Goal: Transaction & Acquisition: Purchase product/service

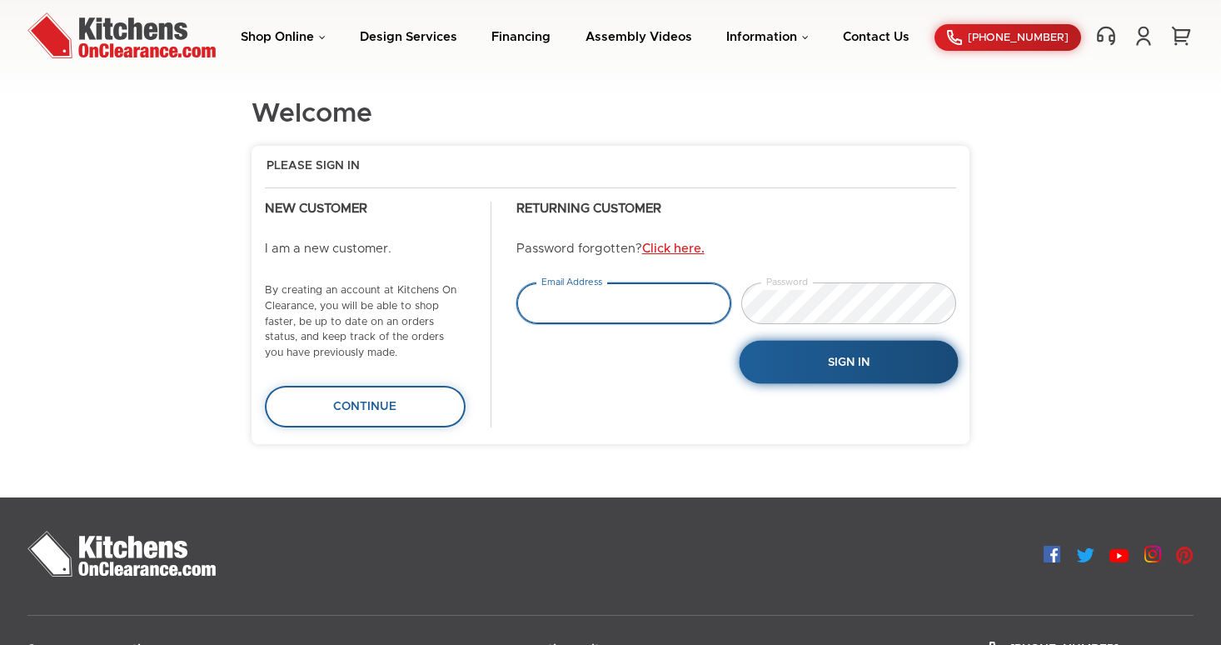
type input "[EMAIL_ADDRESS][PERSON_NAME][DOMAIN_NAME]"
click at [859, 371] on button "Sign In" at bounding box center [848, 362] width 219 height 43
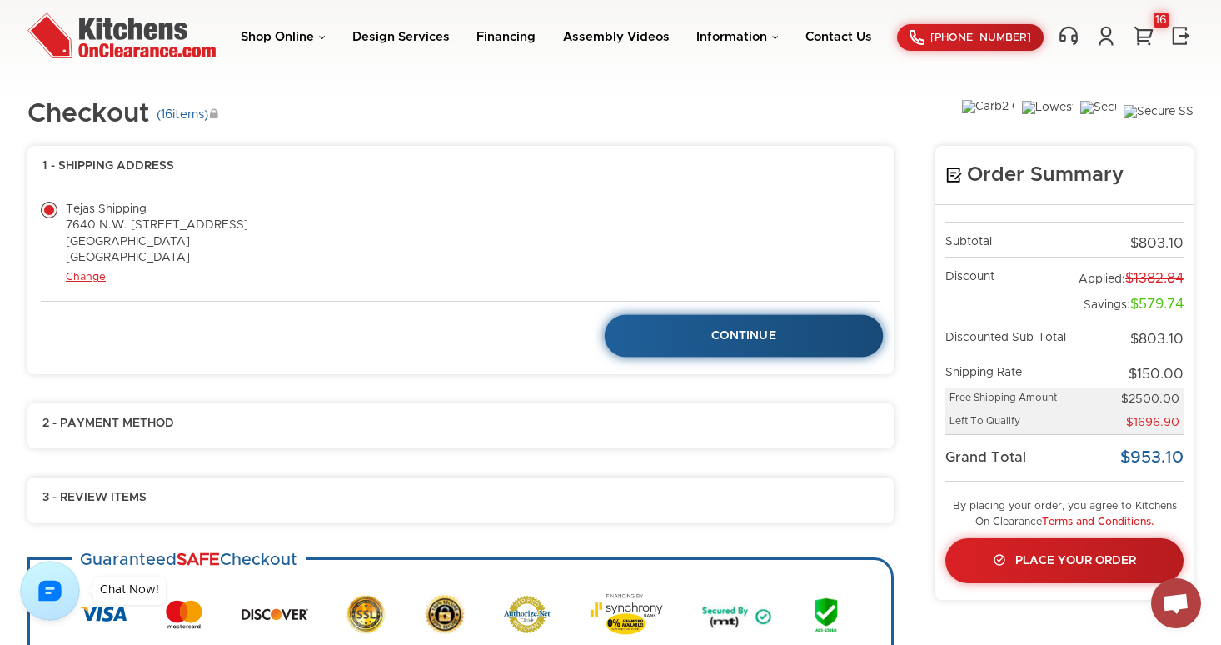
click at [681, 336] on link "Continue" at bounding box center [744, 336] width 279 height 42
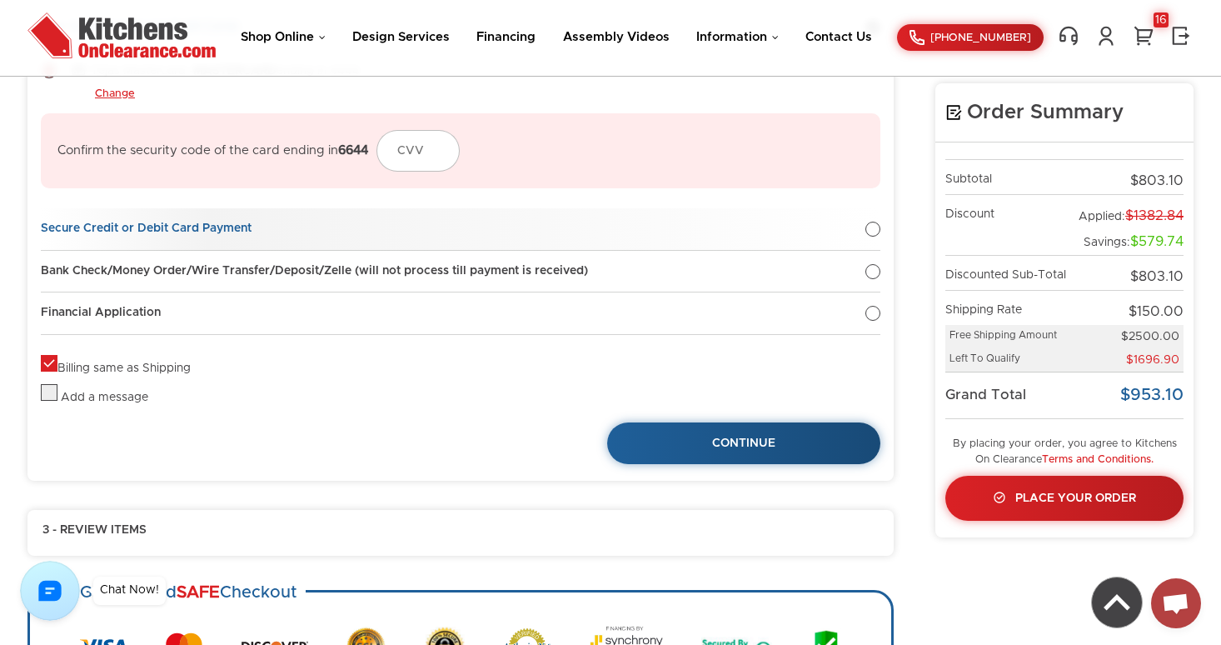
scroll to position [292, 0]
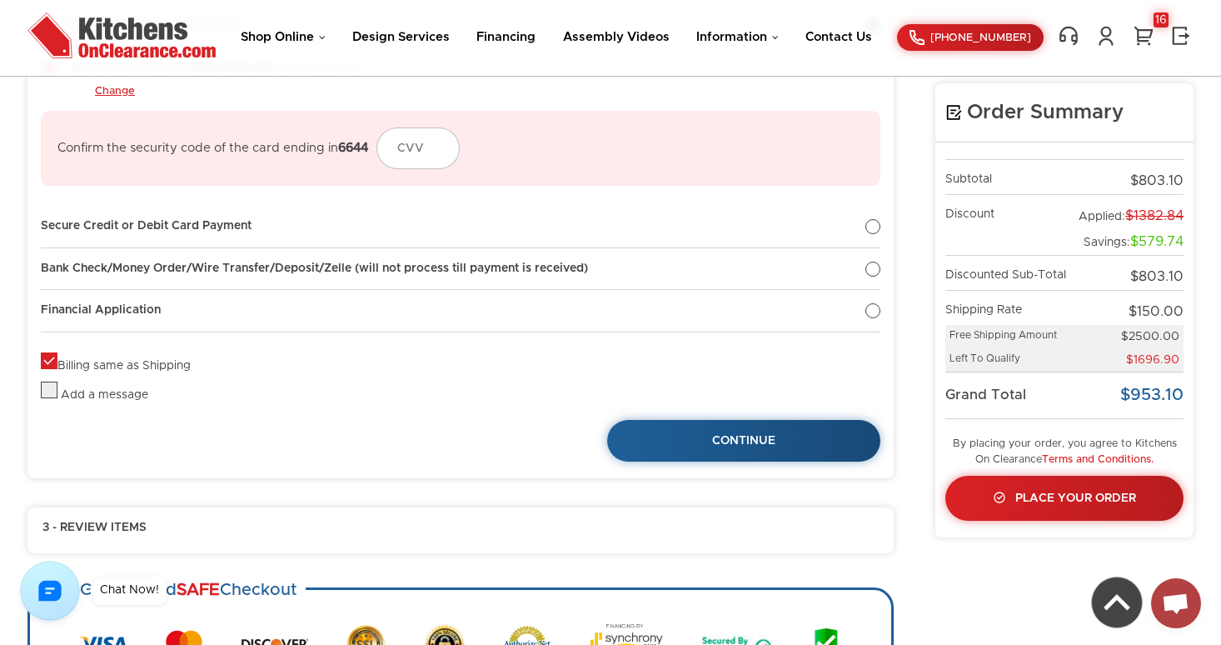
click at [54, 360] on label "Billing same as Shipping" at bounding box center [116, 366] width 150 height 12
checkbox input "false"
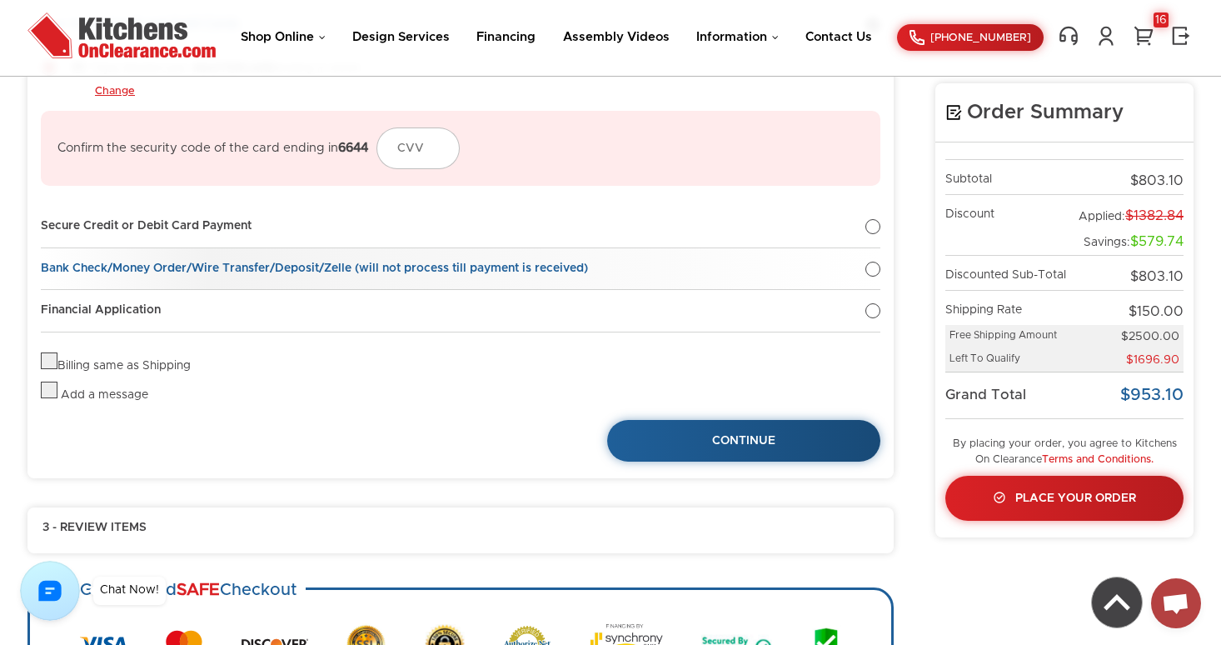
scroll to position [0, 0]
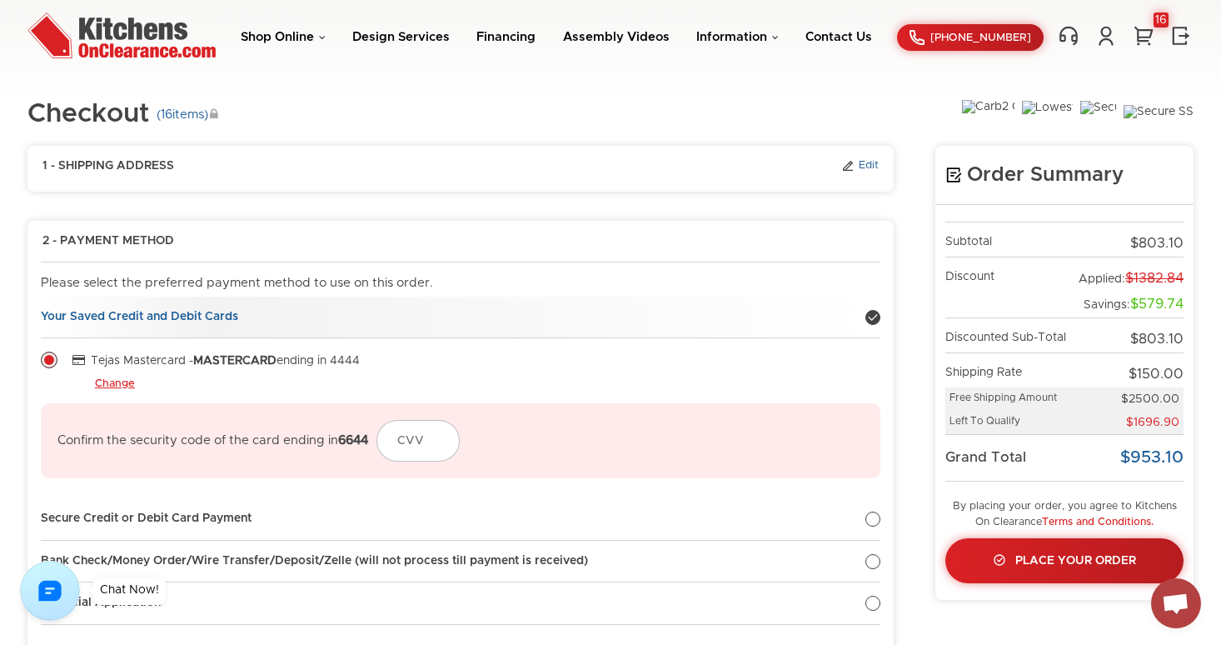
click at [860, 163] on link "Edit" at bounding box center [859, 166] width 37 height 15
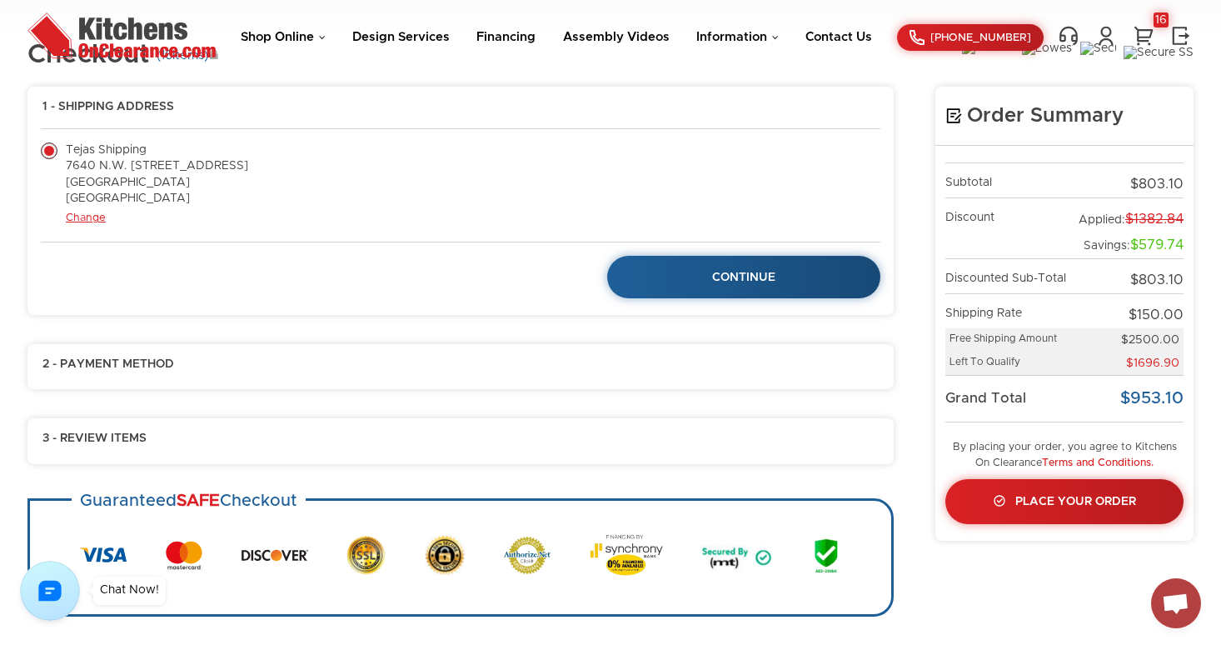
scroll to position [62, 0]
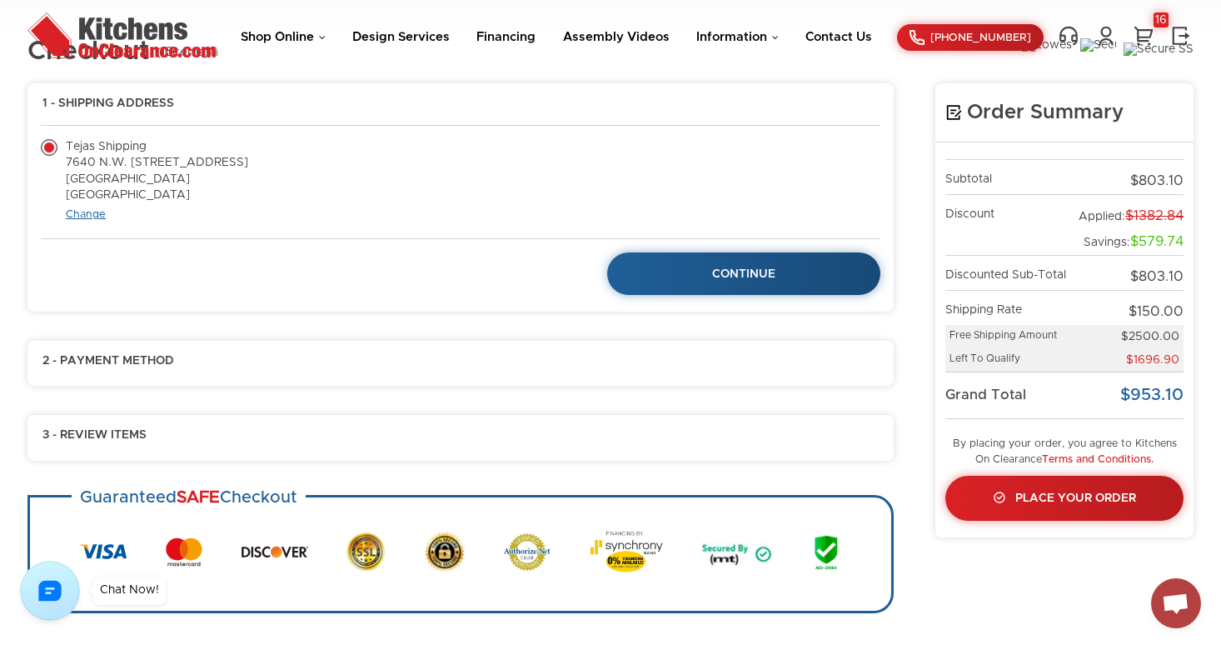
click at [99, 216] on link "Change" at bounding box center [86, 214] width 40 height 11
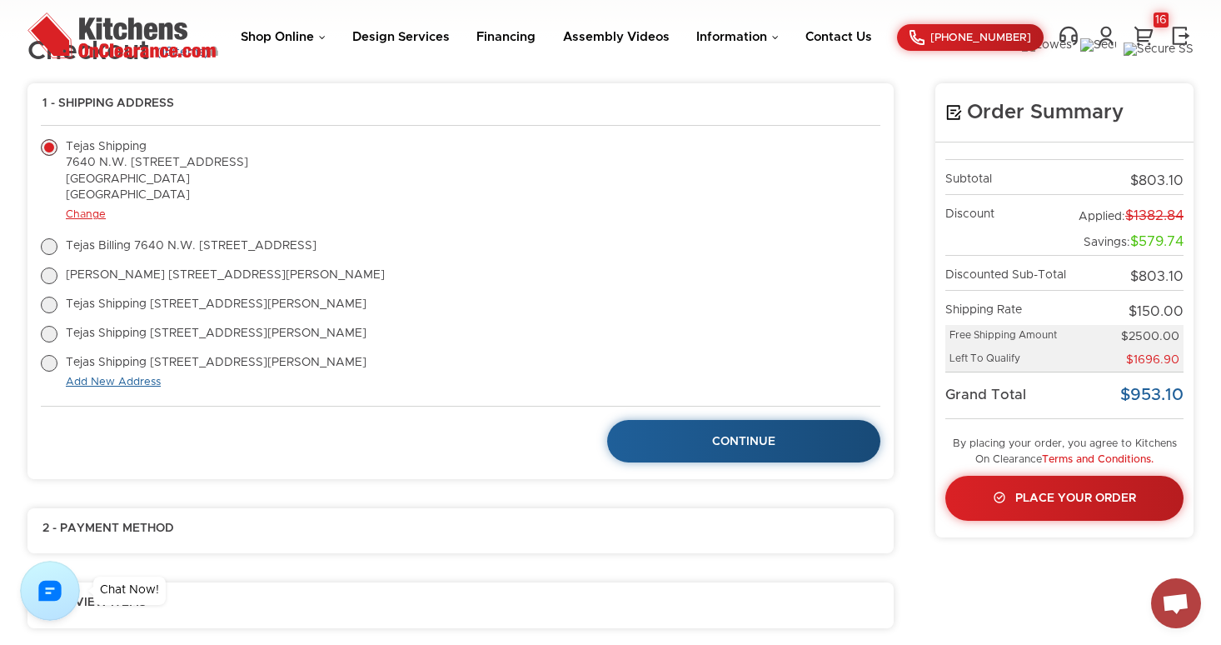
click at [117, 381] on link "Add New Address" at bounding box center [113, 381] width 95 height 11
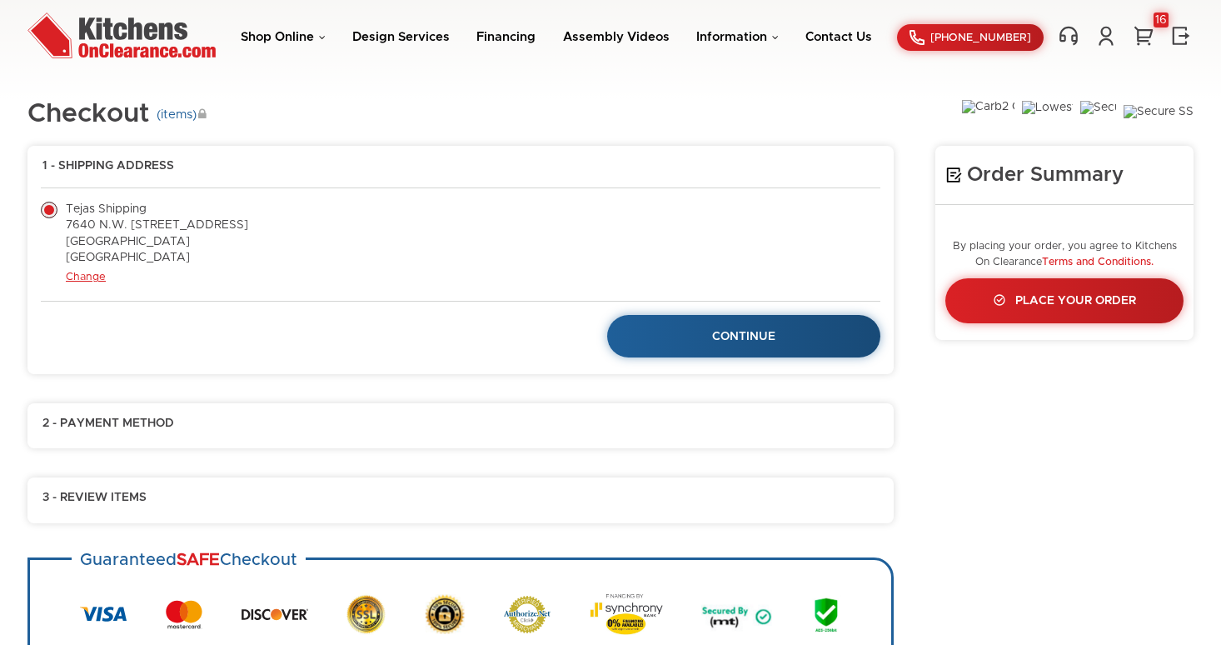
scroll to position [62, 0]
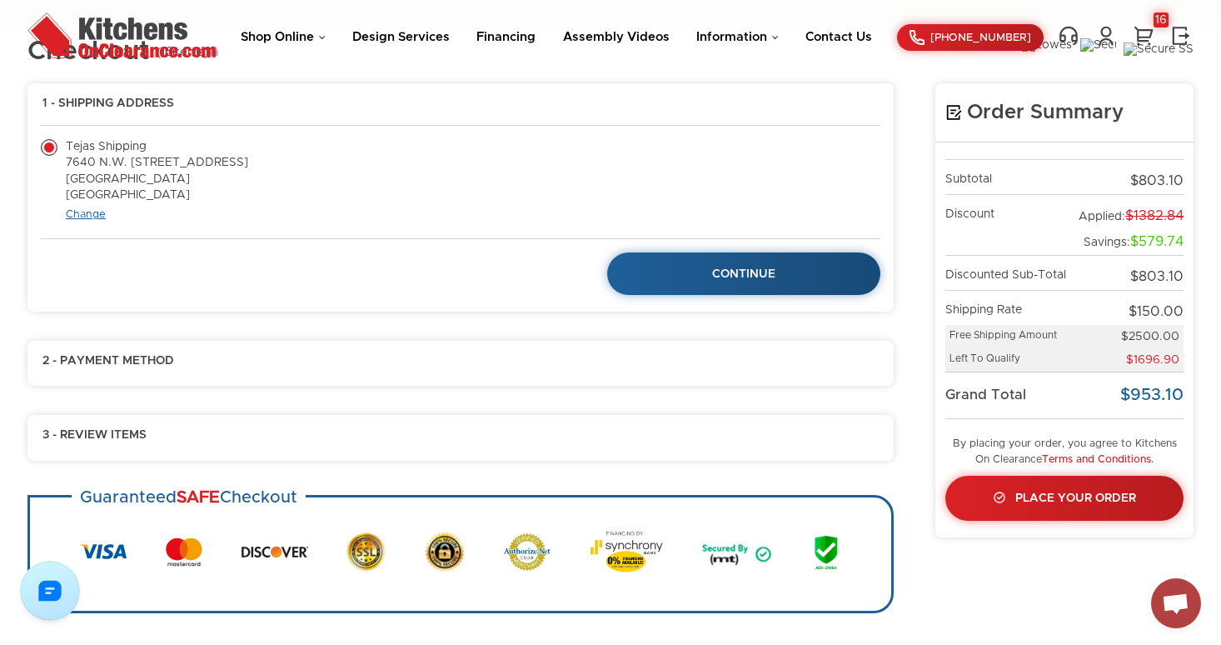
click at [79, 217] on link "Change" at bounding box center [86, 214] width 40 height 11
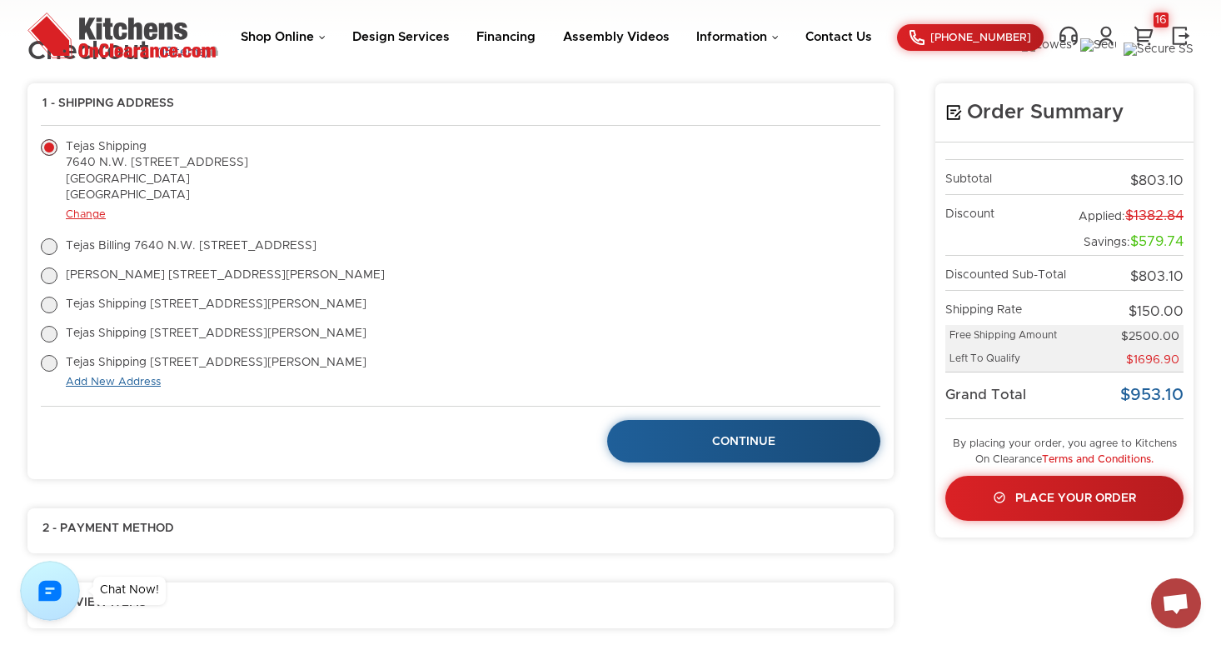
click at [109, 378] on link "Add New Address" at bounding box center [113, 381] width 95 height 11
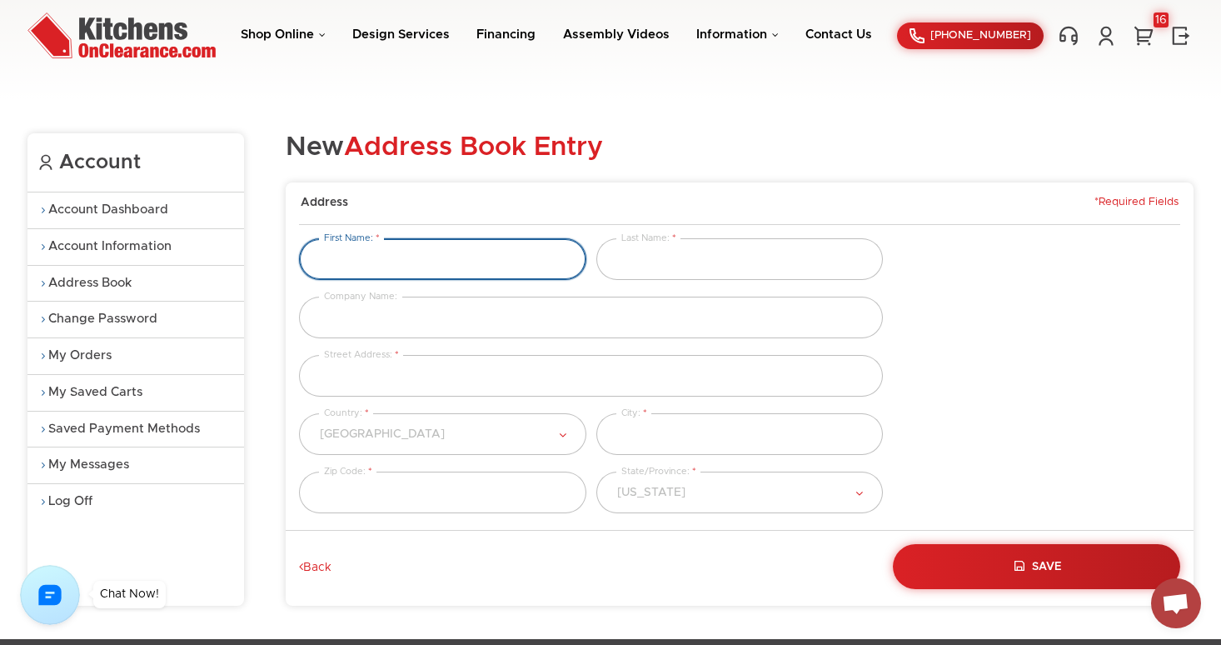
click at [438, 257] on input "text" at bounding box center [442, 259] width 287 height 42
type input "john"
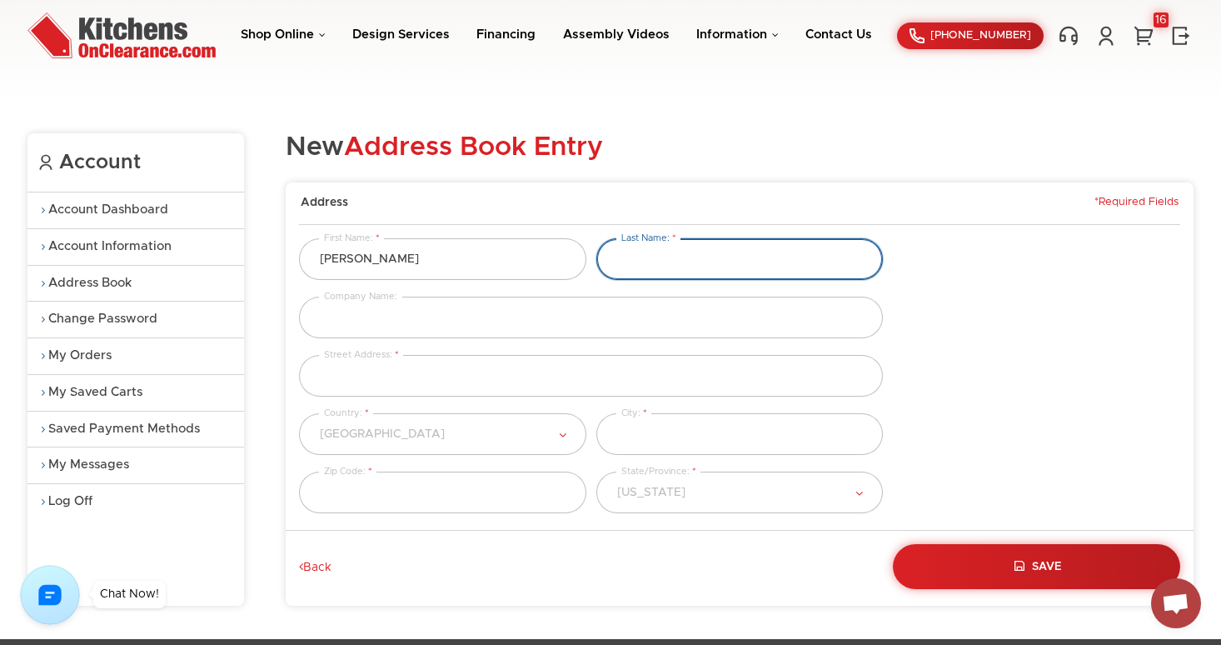
click at [674, 254] on input "text" at bounding box center [739, 259] width 287 height 42
type input "pete"
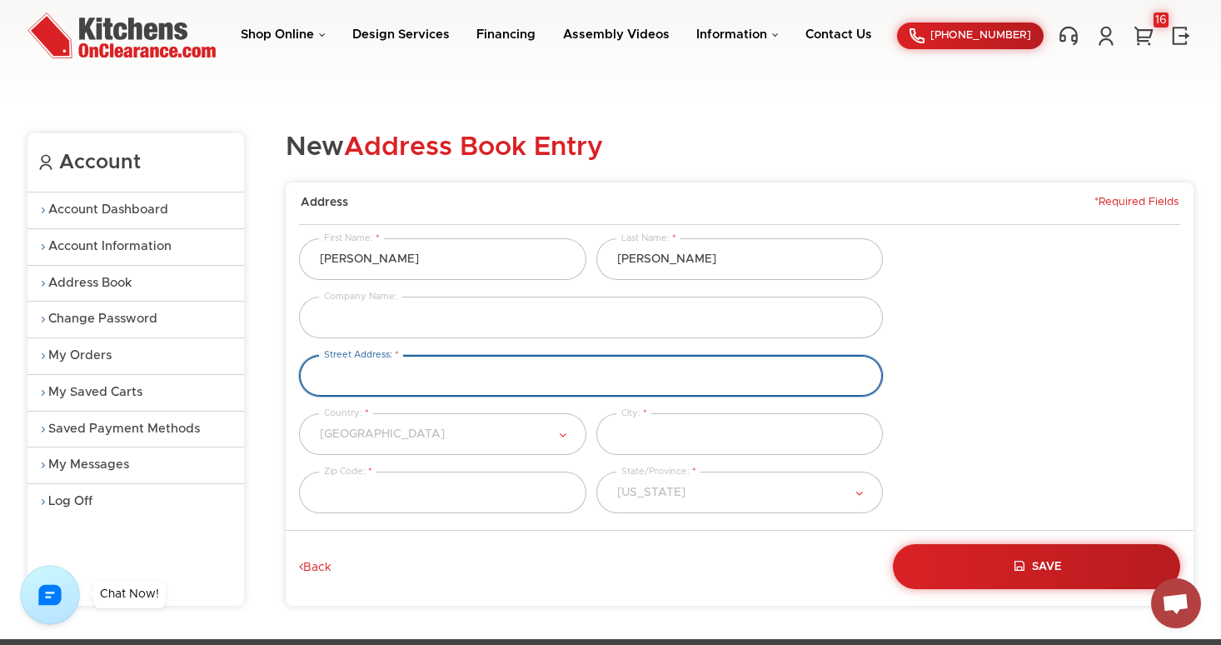
click at [501, 373] on input "text" at bounding box center [591, 376] width 584 height 42
type input "[STREET_ADDRESS][PERSON_NAME]"
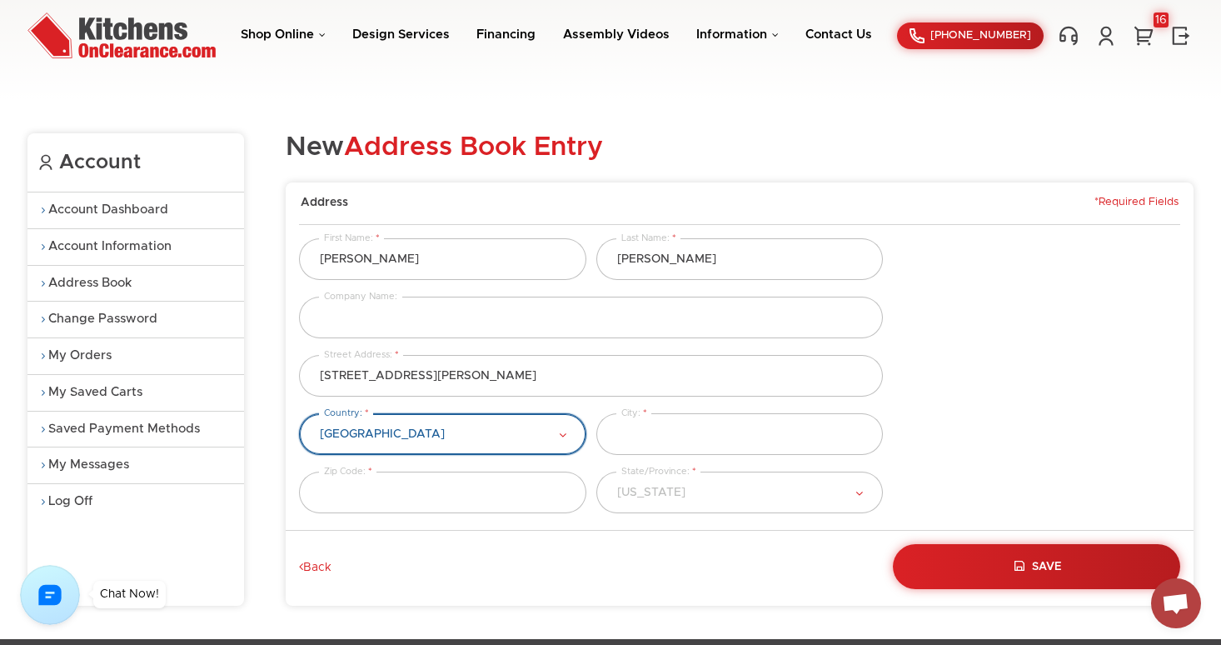
click at [414, 434] on select "Please Select Afghanistan Albania Algeria American Samoa Andorra Angola Anguill…" at bounding box center [442, 434] width 287 height 42
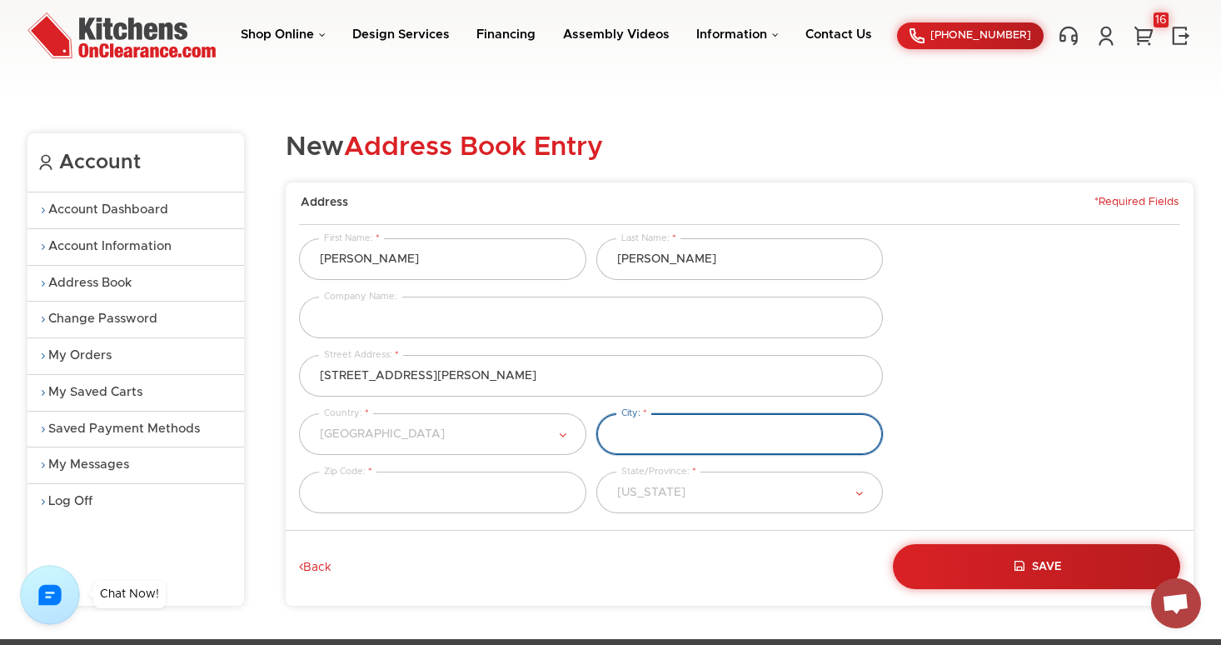
click at [668, 437] on input "text" at bounding box center [739, 434] width 287 height 42
type input "miami"
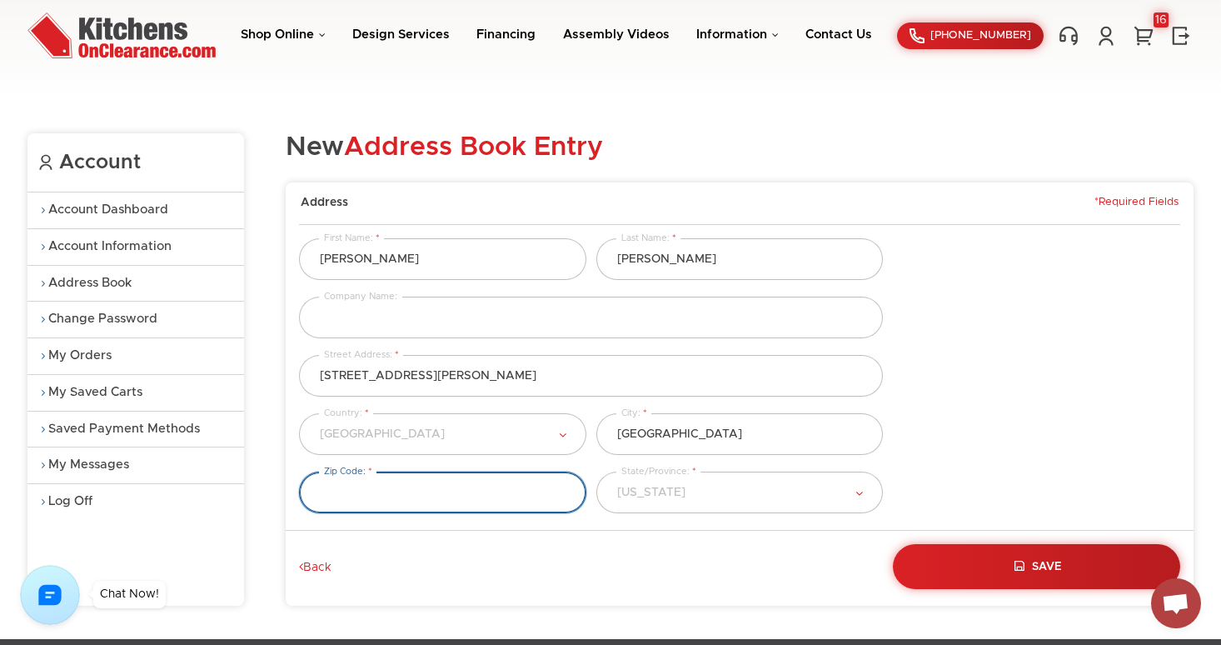
click at [529, 486] on input "text" at bounding box center [442, 492] width 287 height 42
type input "33140"
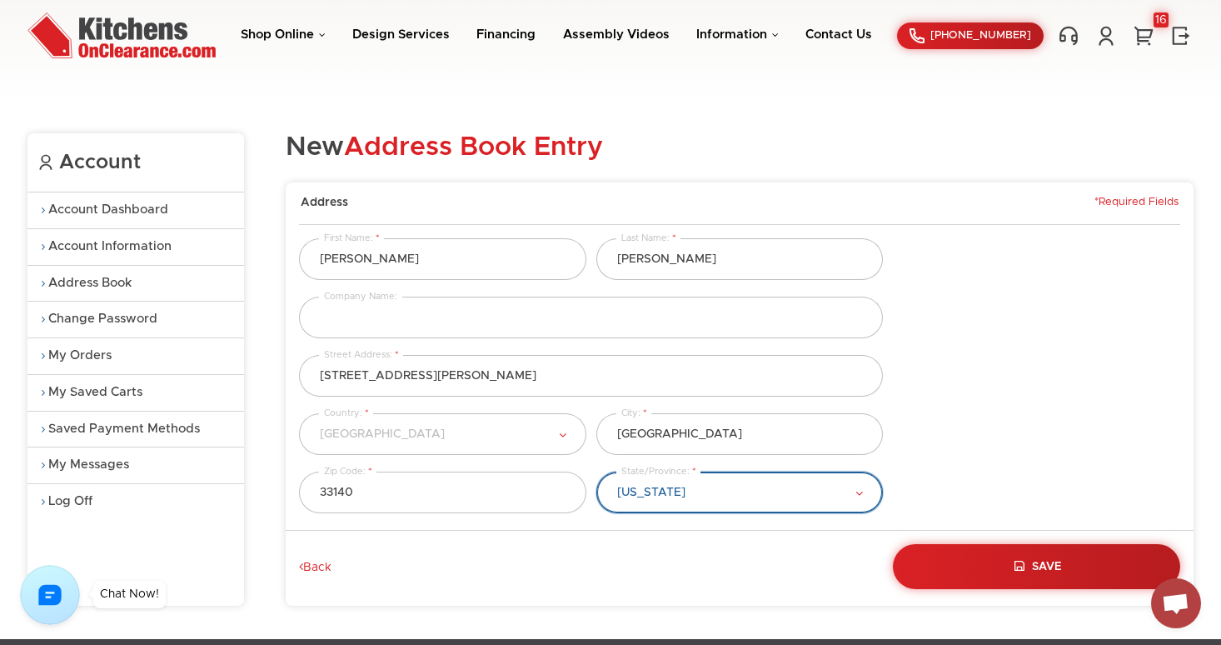
click at [721, 493] on select "Alabama Alaska American Samoa Arizona Arkansas California Colorado Connecticut …" at bounding box center [739, 492] width 287 height 42
select select "Florida"
click at [563, 575] on div "Save Back" at bounding box center [739, 566] width 891 height 45
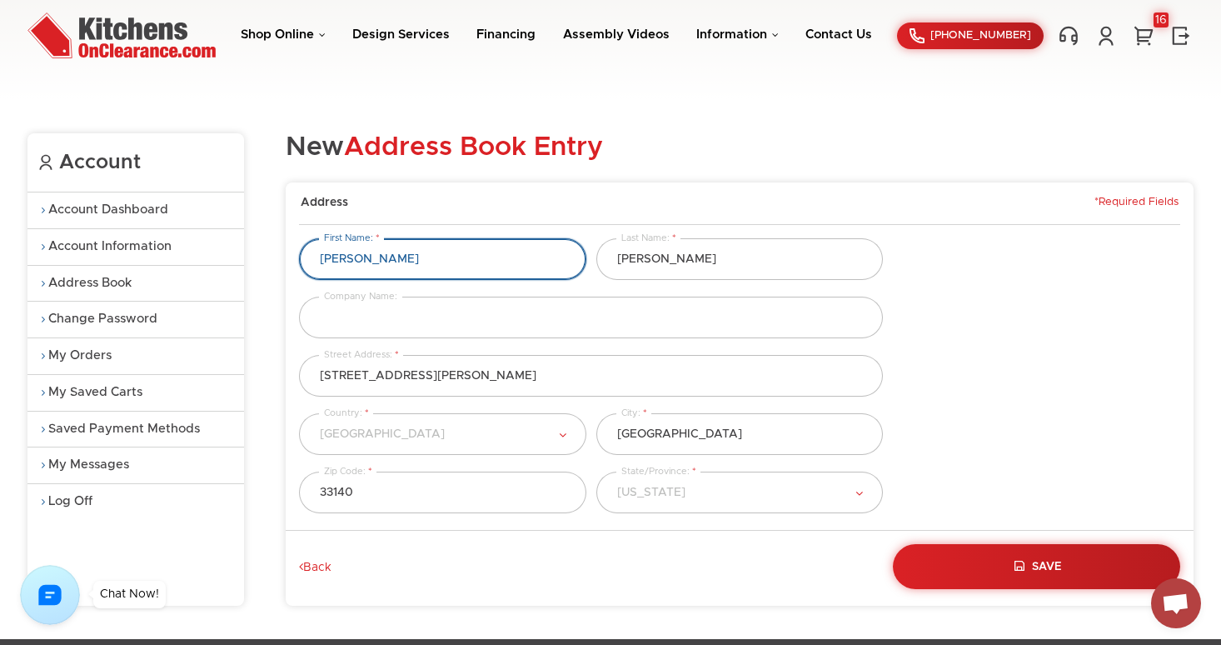
click at [363, 265] on input "john" at bounding box center [442, 259] width 287 height 42
type input "johnny"
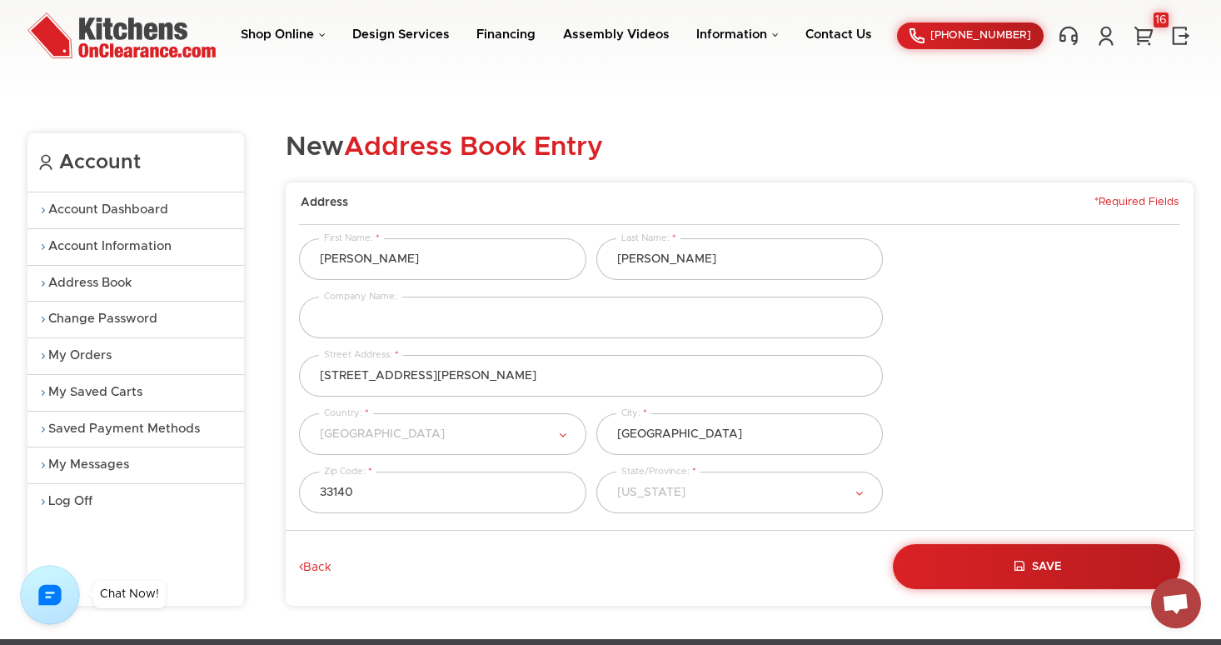
click at [1084, 335] on div "Company Name:" at bounding box center [739, 325] width 891 height 58
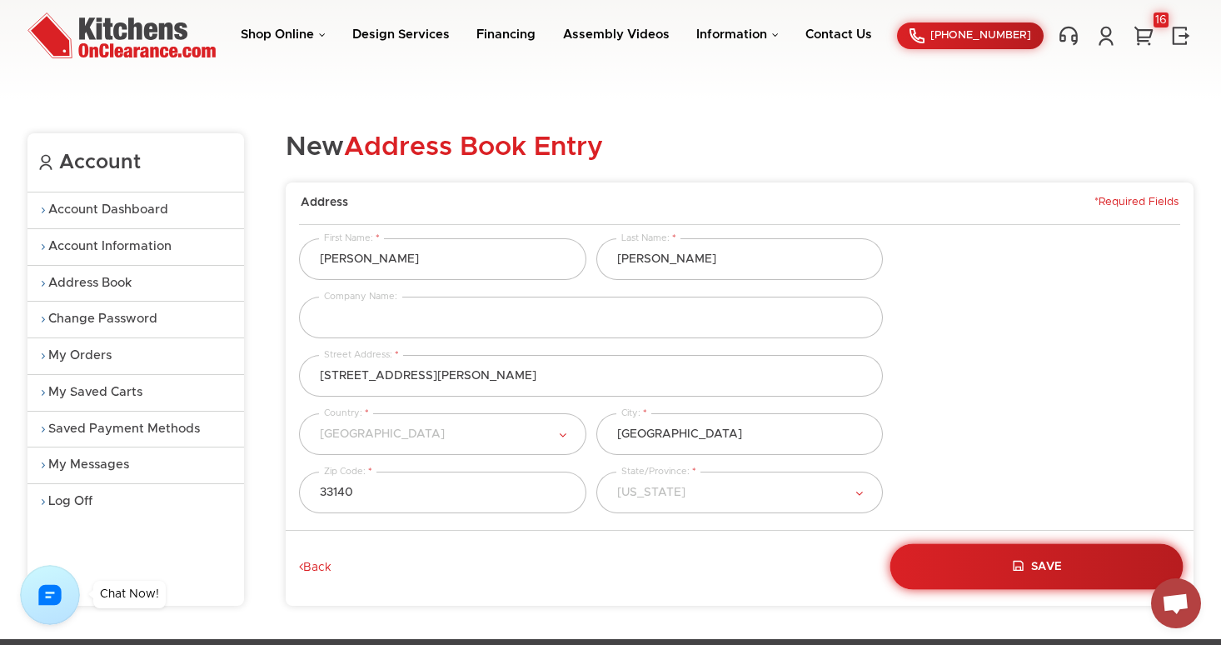
click at [1041, 568] on span "Save" at bounding box center [1047, 567] width 30 height 12
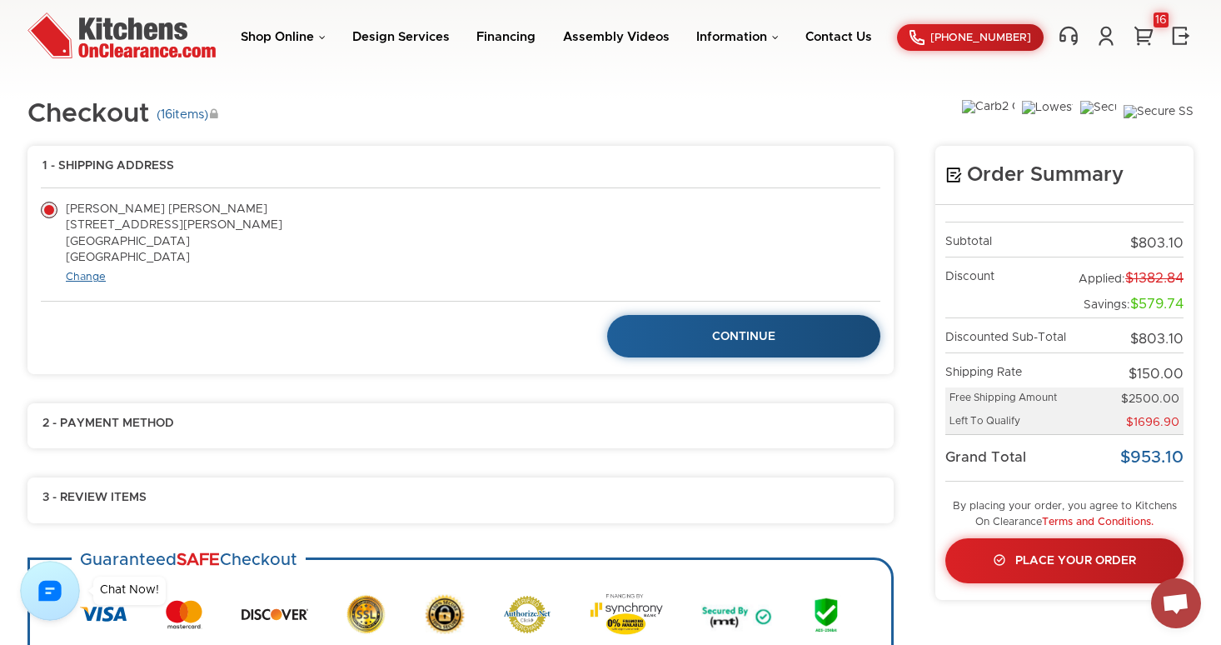
click at [92, 280] on link "Change" at bounding box center [86, 277] width 40 height 11
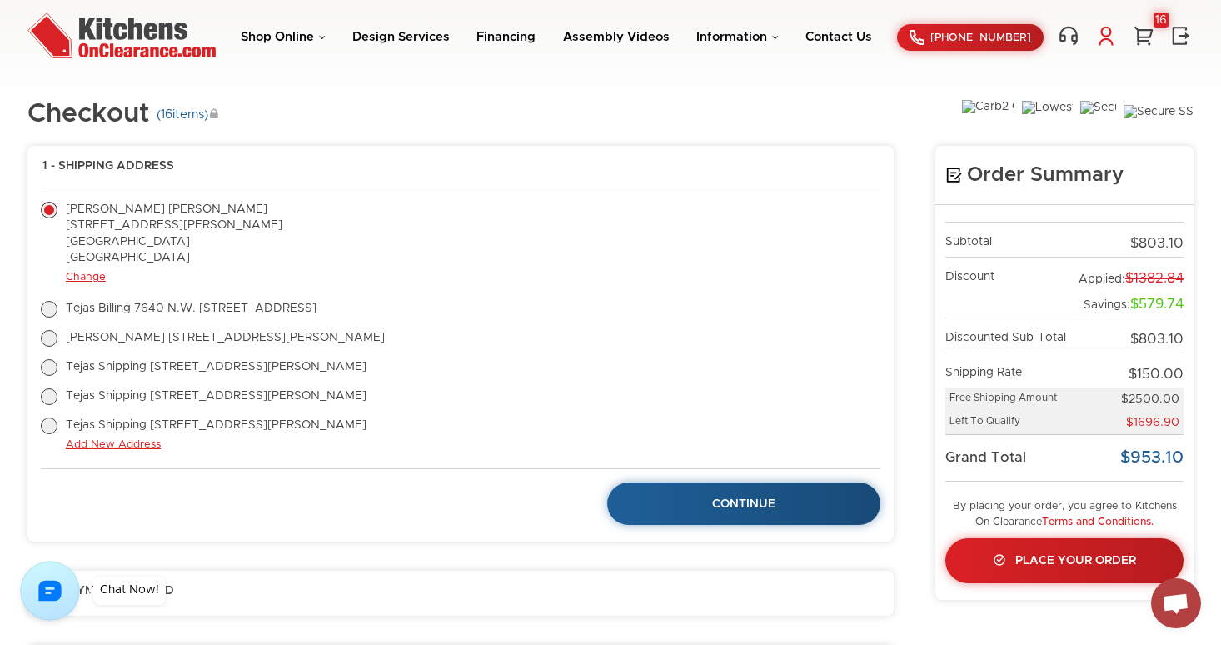
click at [1101, 31] on link at bounding box center [1106, 36] width 25 height 22
click at [970, 109] on link "My Account" at bounding box center [1018, 106] width 167 height 12
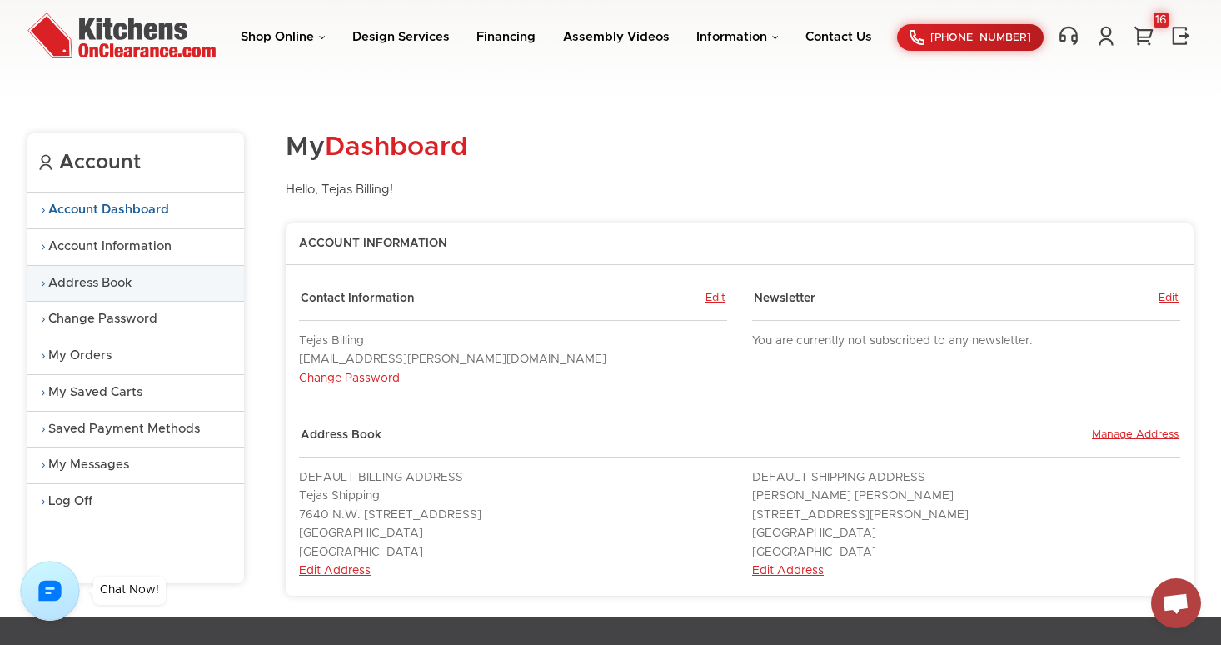
click at [100, 278] on link "Address Book" at bounding box center [135, 284] width 217 height 36
